Goal: Task Accomplishment & Management: Manage account settings

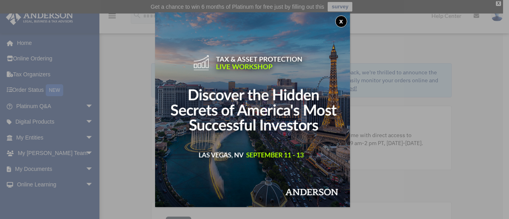
click at [343, 19] on button "x" at bounding box center [341, 22] width 12 height 12
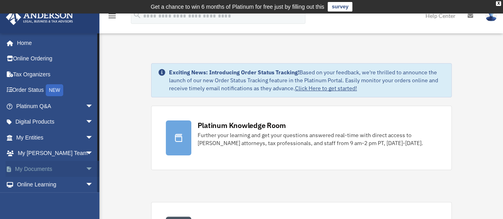
click at [85, 168] on span "arrow_drop_down" at bounding box center [93, 169] width 16 height 16
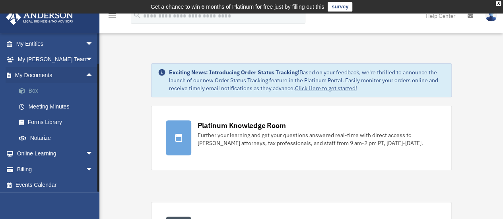
click at [36, 90] on link "Box" at bounding box center [58, 91] width 94 height 16
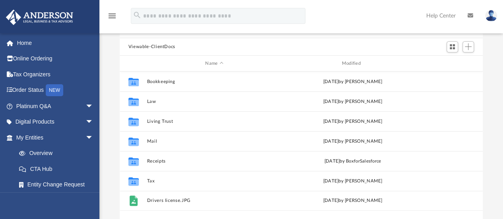
scroll to position [78, 0]
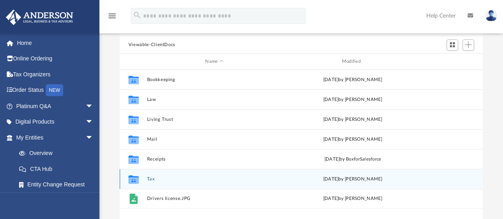
click at [138, 179] on icon "grid" at bounding box center [133, 180] width 10 height 6
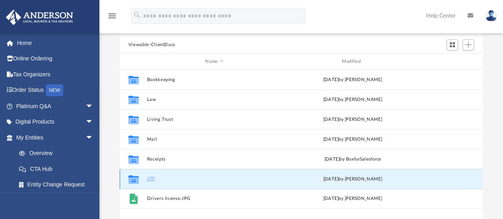
click at [151, 178] on button "Tax" at bounding box center [214, 178] width 135 height 5
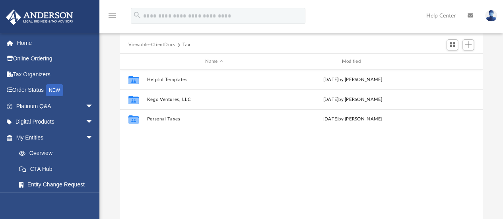
click at [151, 178] on div "Collaborated Folder Helpful Templates Wed Jul 3 2024 by Kenzie Cox Collaborated…" at bounding box center [301, 152] width 363 height 165
click at [181, 154] on div "Collaborated Folder Helpful Templates Wed Jul 3 2024 by Kenzie Cox Collaborated…" at bounding box center [301, 152] width 363 height 165
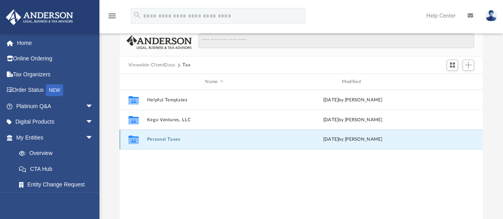
click at [168, 139] on button "Personal Taxes" at bounding box center [214, 139] width 135 height 5
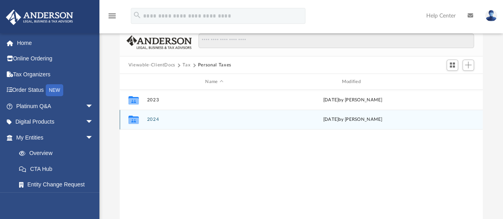
click at [149, 120] on button "2024" at bounding box center [214, 119] width 135 height 5
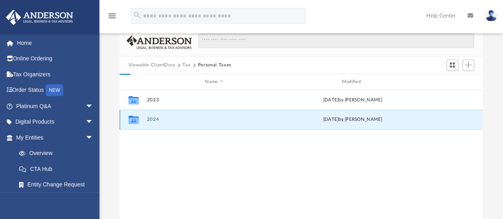
click at [149, 120] on button "2024" at bounding box center [214, 119] width 135 height 5
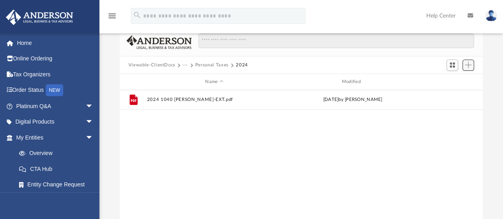
click at [468, 67] on span "Add" at bounding box center [468, 65] width 7 height 7
click at [455, 78] on li "Upload" at bounding box center [456, 81] width 25 height 8
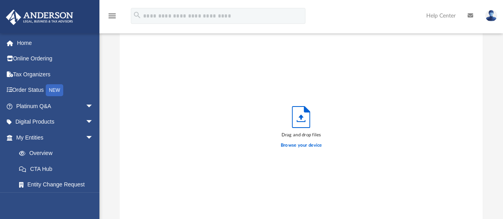
scroll to position [196, 357]
click at [305, 147] on label "Browse your device" at bounding box center [301, 145] width 41 height 7
click at [0, 0] on input "Browse your device" at bounding box center [0, 0] width 0 height 0
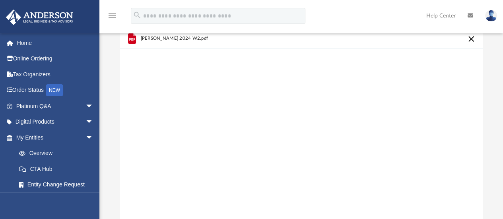
scroll to position [0, 0]
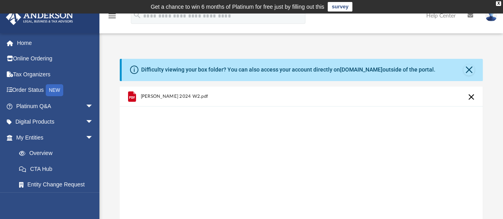
click at [469, 95] on button "Cancel this upload" at bounding box center [471, 97] width 10 height 10
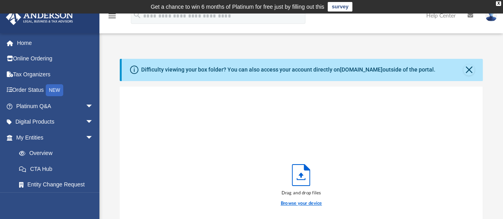
click at [300, 202] on label "Browse your device" at bounding box center [301, 203] width 41 height 7
click at [0, 0] on input "Browse your device" at bounding box center [0, 0] width 0 height 0
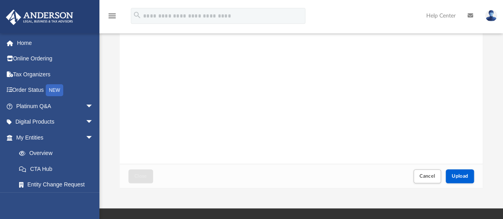
scroll to position [127, 0]
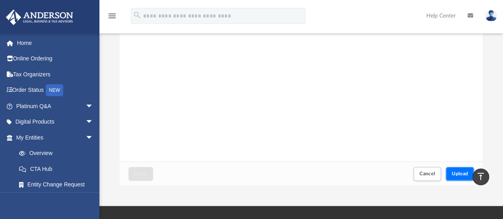
click at [462, 175] on span "Upload" at bounding box center [460, 173] width 17 height 5
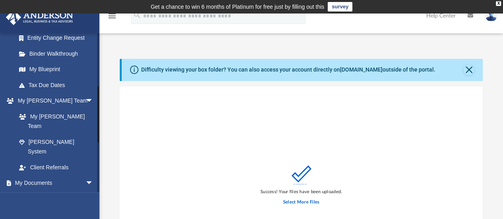
scroll to position [147, 0]
click at [42, 190] on link "Box" at bounding box center [58, 198] width 94 height 16
click at [33, 190] on link "Box" at bounding box center [58, 198] width 94 height 16
click at [469, 69] on button "Close" at bounding box center [468, 69] width 11 height 11
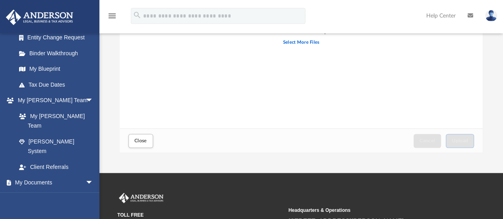
scroll to position [132, 0]
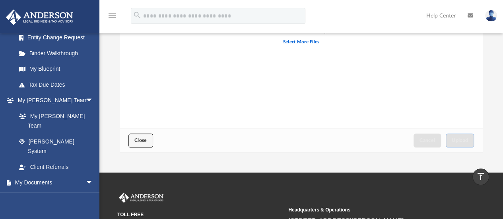
click at [150, 136] on button "Close" at bounding box center [140, 141] width 25 height 14
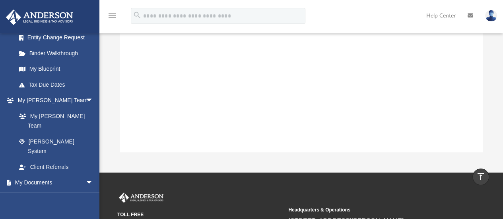
scroll to position [0, 0]
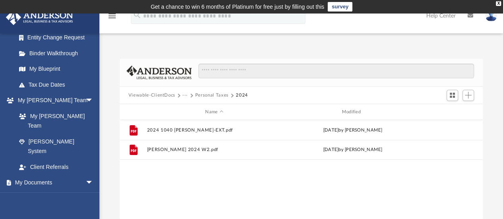
click at [218, 95] on button "Personal Taxes" at bounding box center [211, 95] width 33 height 7
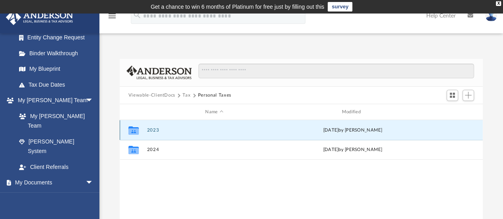
click at [154, 130] on button "2023" at bounding box center [214, 130] width 135 height 5
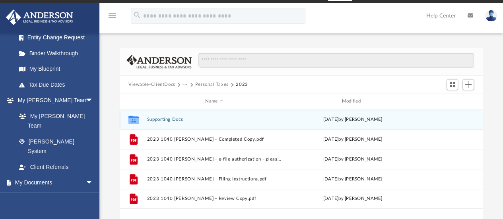
scroll to position [10, 0]
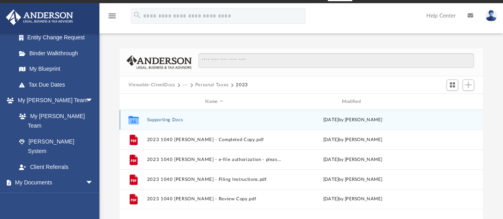
click at [170, 120] on button "Supporting Docs" at bounding box center [214, 119] width 135 height 5
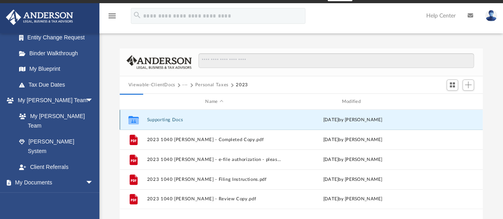
click at [170, 120] on button "Supporting Docs" at bounding box center [214, 119] width 135 height 5
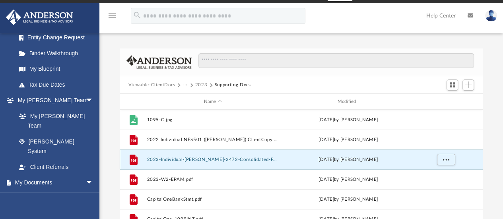
click at [196, 157] on div "File 2023-Individual-TOD-2472-Consolidated-Form-1099.pdf Tue Feb 13 2024 by Amy…" at bounding box center [301, 159] width 363 height 20
drag, startPoint x: 196, startPoint y: 157, endPoint x: 186, endPoint y: 158, distance: 9.6
click at [186, 158] on button "2023-Individual-TOD-2472-Consolidated-Form-1099.pdf" at bounding box center [213, 159] width 132 height 5
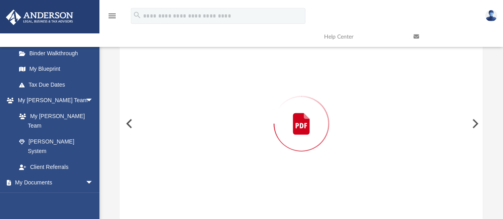
click at [186, 158] on div "Preview" at bounding box center [301, 123] width 363 height 205
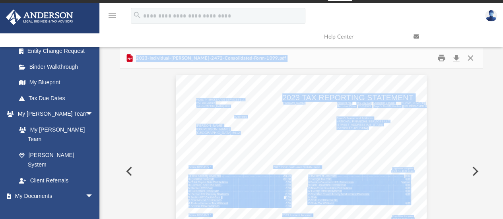
scroll to position [10, 0]
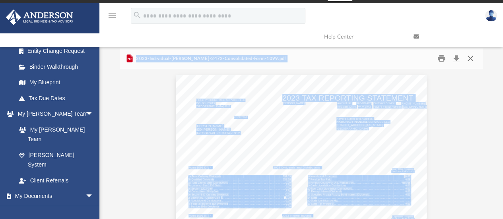
click at [471, 58] on button "Close" at bounding box center [470, 58] width 14 height 12
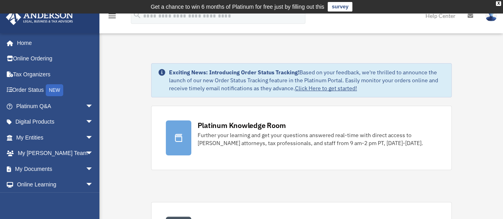
click at [491, 17] on img at bounding box center [491, 16] width 12 height 12
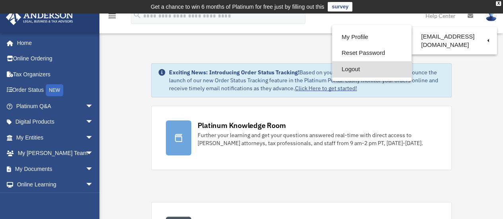
click at [366, 65] on link "Logout" at bounding box center [372, 69] width 80 height 16
